Goal: Transaction & Acquisition: Purchase product/service

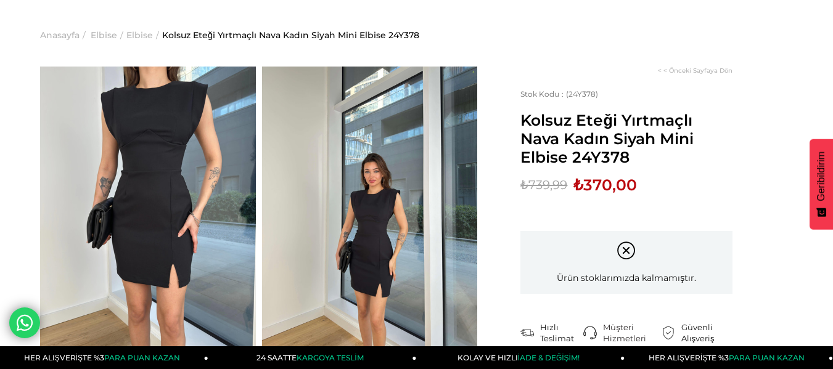
scroll to position [62, 0]
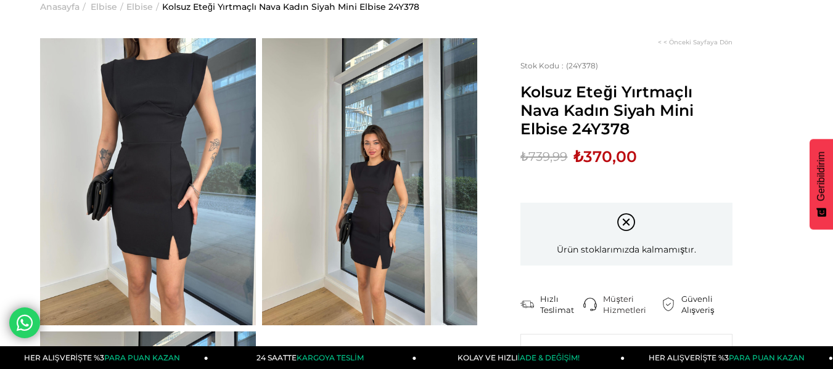
click at [381, 234] on img at bounding box center [370, 181] width 216 height 287
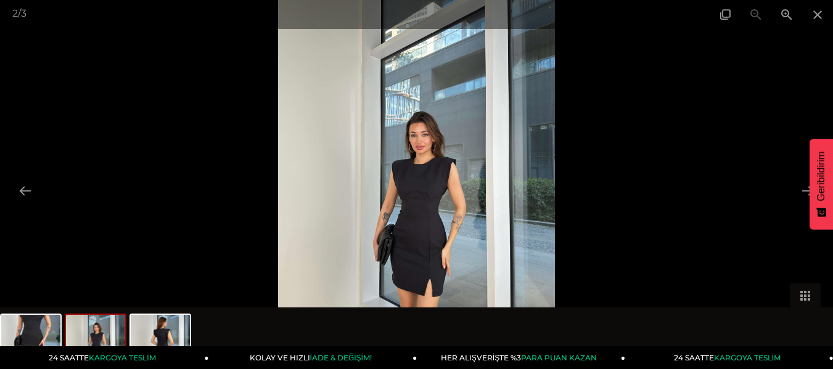
click at [413, 167] on img at bounding box center [417, 184] width 278 height 369
click at [395, 157] on img at bounding box center [417, 184] width 278 height 369
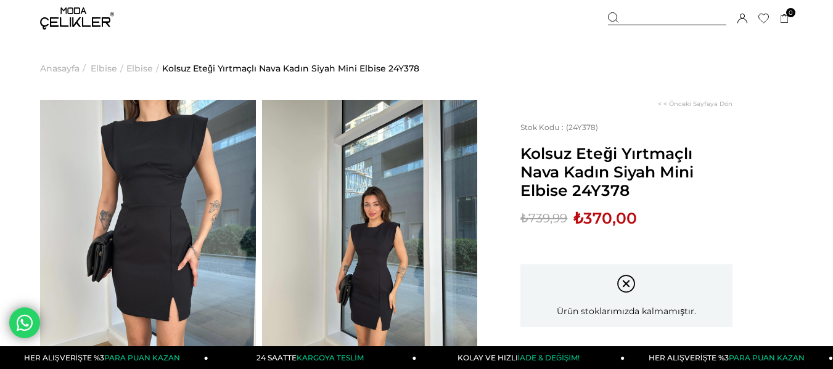
click at [390, 238] on img at bounding box center [370, 243] width 216 height 287
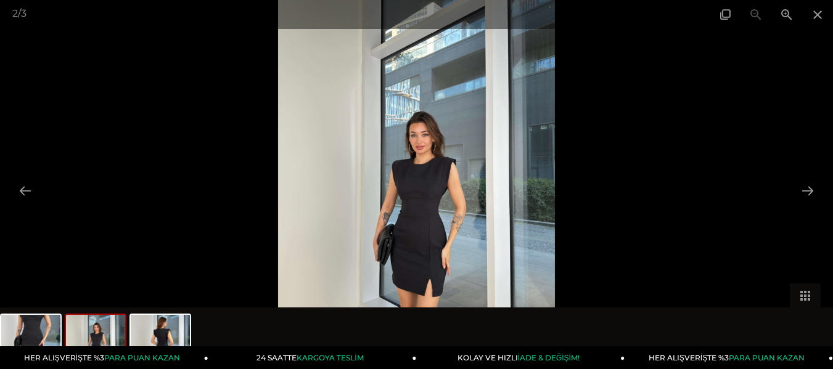
scroll to position [62, 0]
drag, startPoint x: 471, startPoint y: 252, endPoint x: 596, endPoint y: 257, distance: 125.3
click at [476, 254] on img at bounding box center [417, 184] width 278 height 369
click at [807, 184] on button at bounding box center [808, 191] width 26 height 24
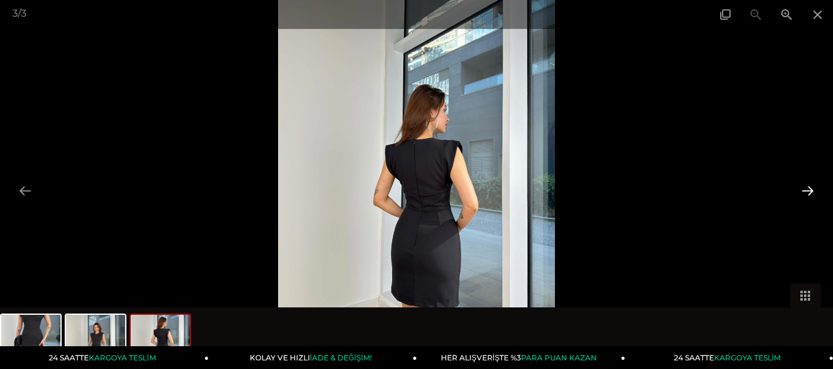
click at [806, 184] on button at bounding box center [808, 191] width 26 height 24
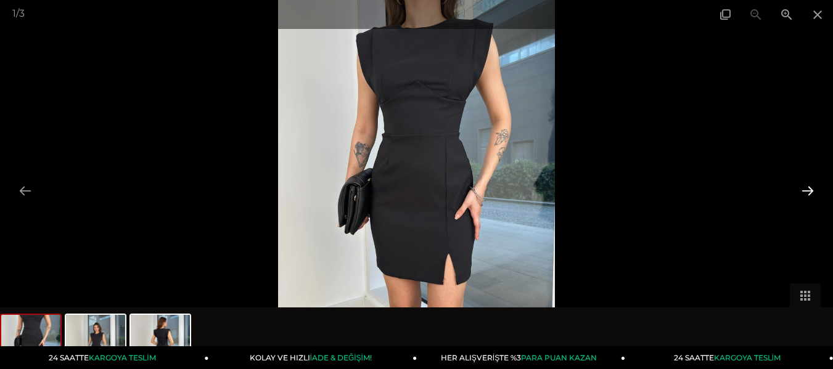
click at [806, 184] on button at bounding box center [808, 191] width 26 height 24
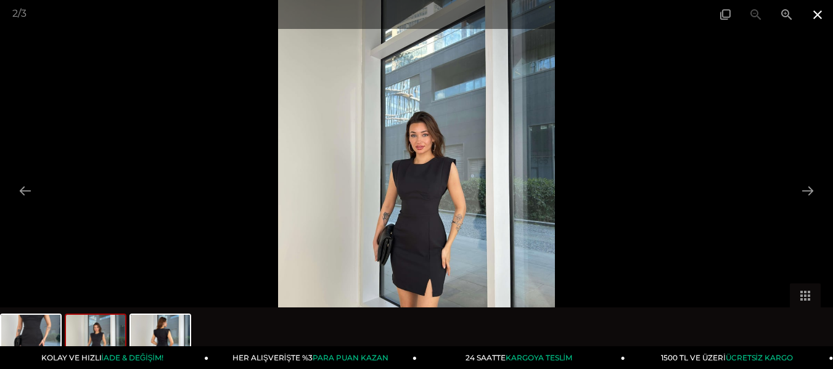
click at [823, 15] on span at bounding box center [817, 14] width 31 height 29
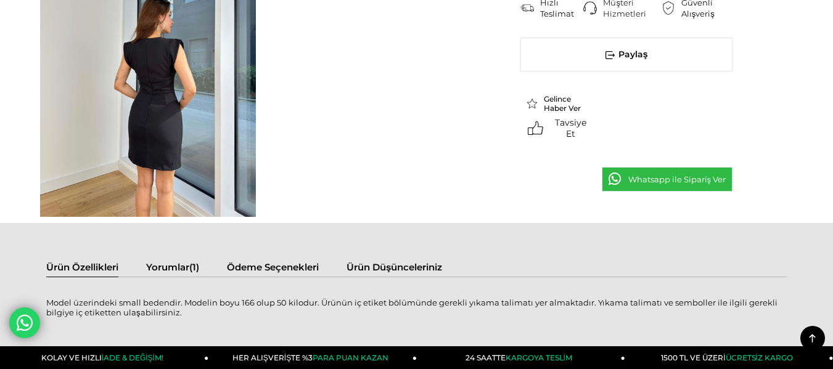
scroll to position [493, 0]
